Goal: Find specific page/section: Find specific page/section

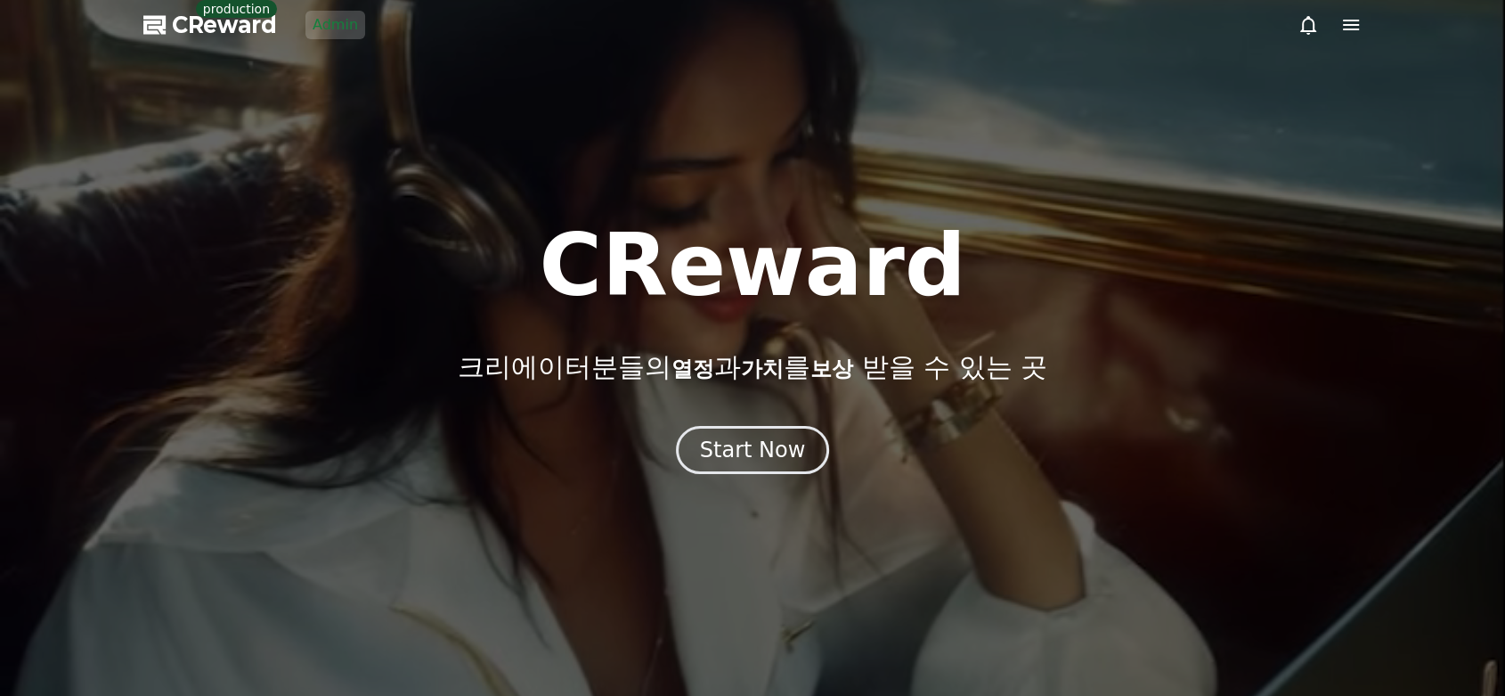
click at [1361, 24] on div at bounding box center [752, 348] width 1505 height 696
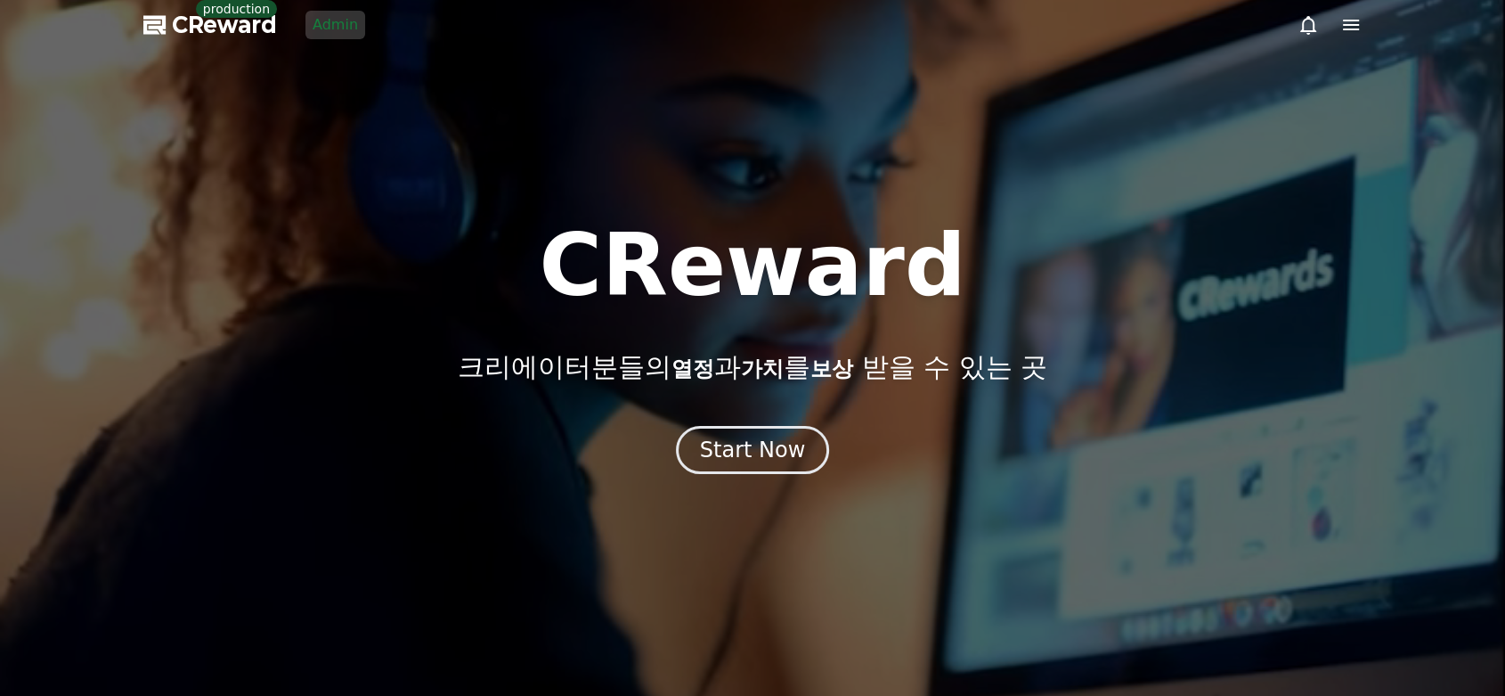
click at [1359, 26] on icon at bounding box center [1350, 24] width 21 height 21
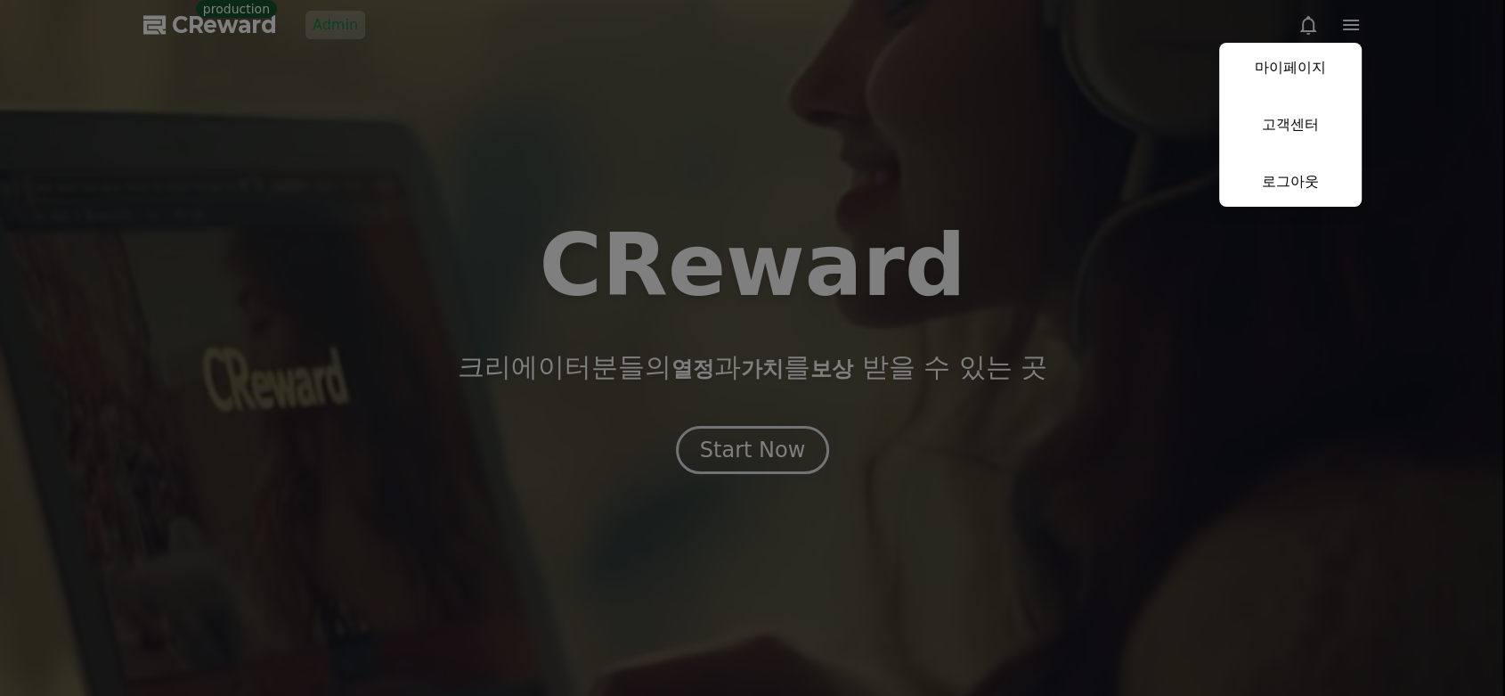
click at [335, 24] on button "close" at bounding box center [752, 348] width 1505 height 696
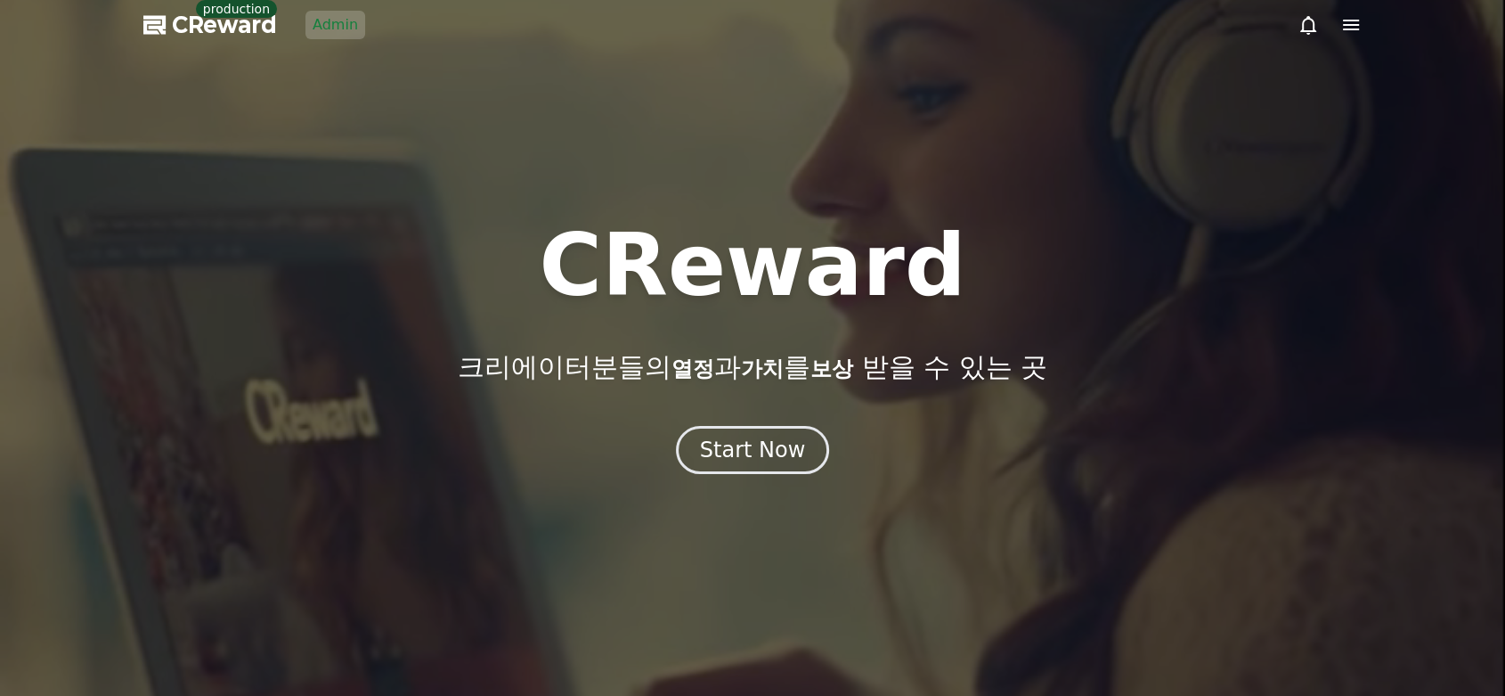
click at [330, 33] on link "Admin" at bounding box center [335, 25] width 60 height 29
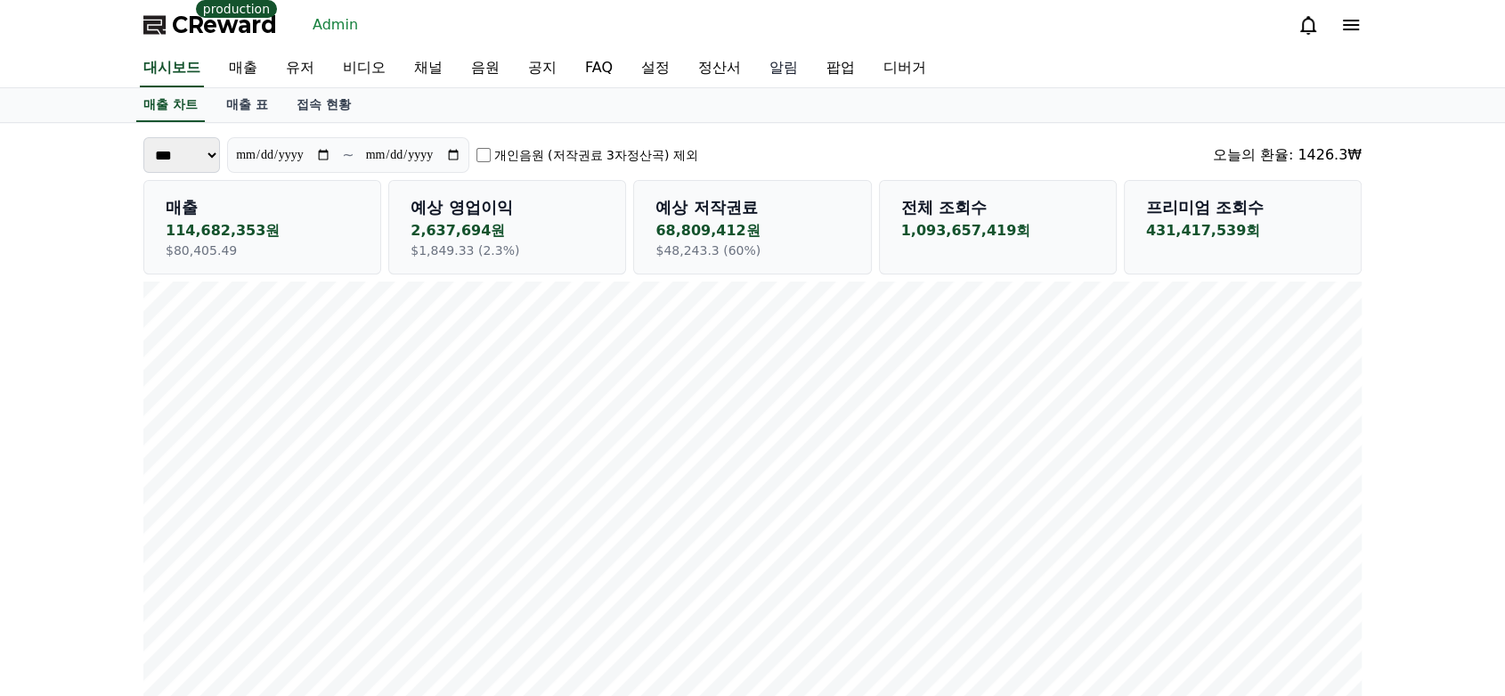
click at [775, 74] on link "알림" at bounding box center [783, 68] width 57 height 37
select select
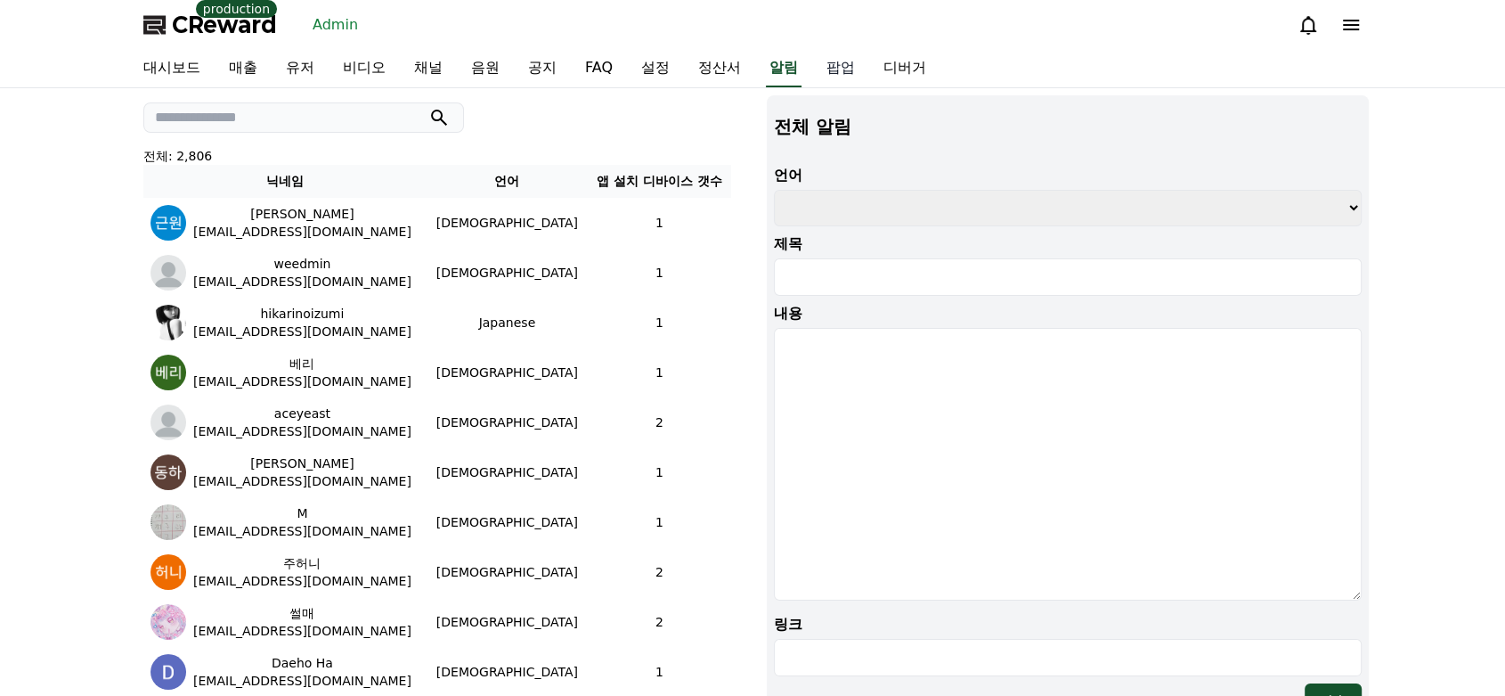
click at [831, 66] on link "팝업" at bounding box center [840, 68] width 57 height 37
